Goal: Check status

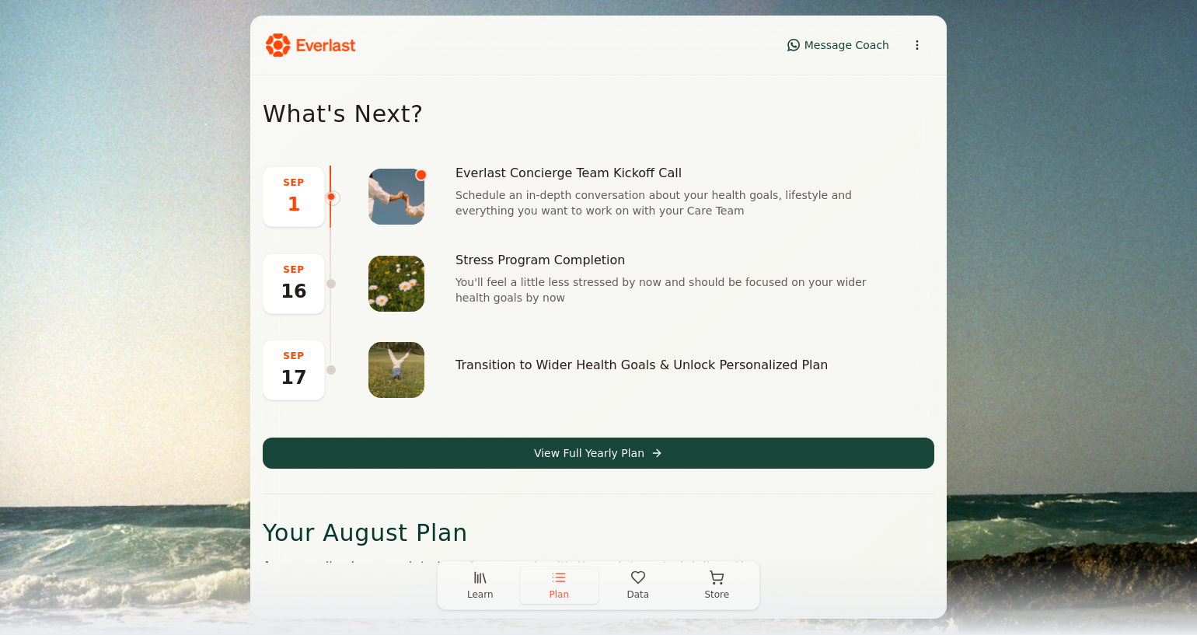
click at [628, 588] on span "Data" at bounding box center [637, 594] width 23 height 12
